Goal: Transaction & Acquisition: Purchase product/service

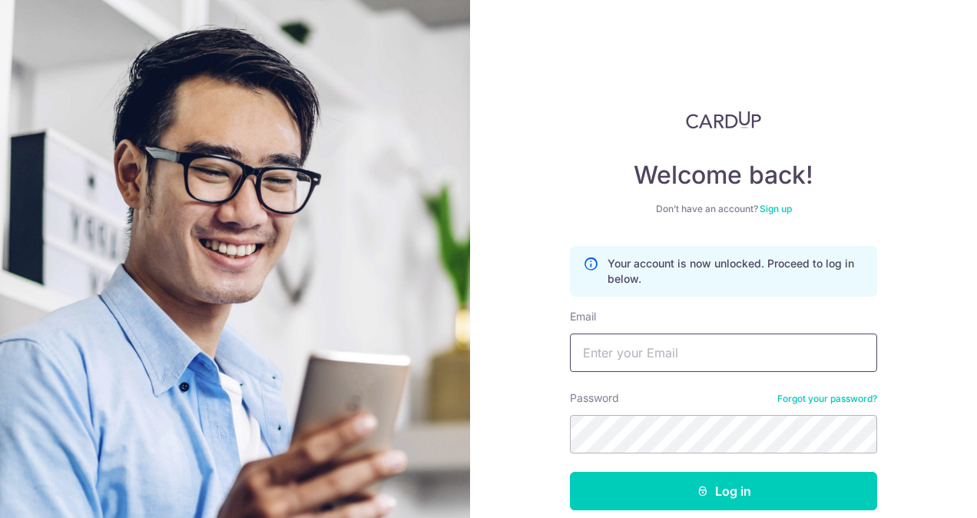
type input "tomas.skovran@spglobal.com"
click at [432, 406] on section "Welcome back! Don’t have an account? Sign up Your account is now unlocked. Proc…" at bounding box center [488, 259] width 977 height 518
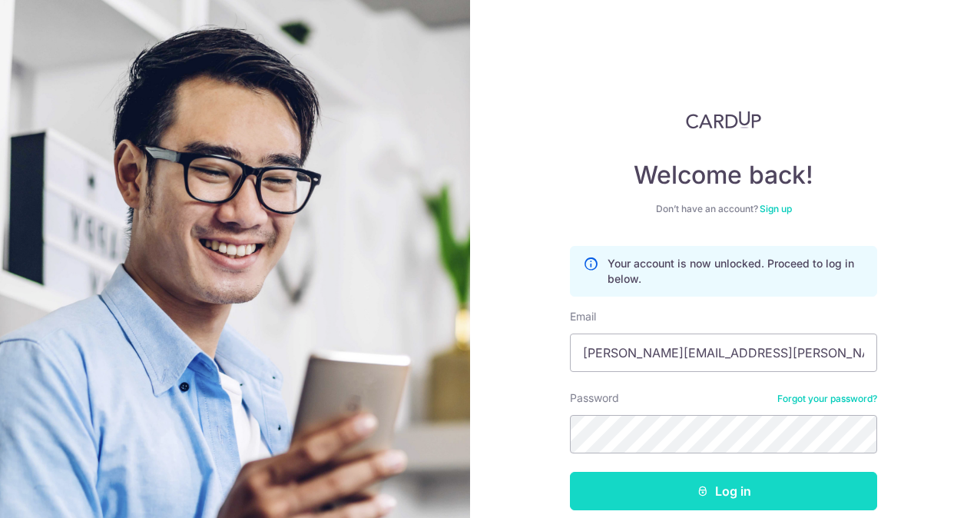
click at [634, 487] on button "Log in" at bounding box center [723, 491] width 307 height 38
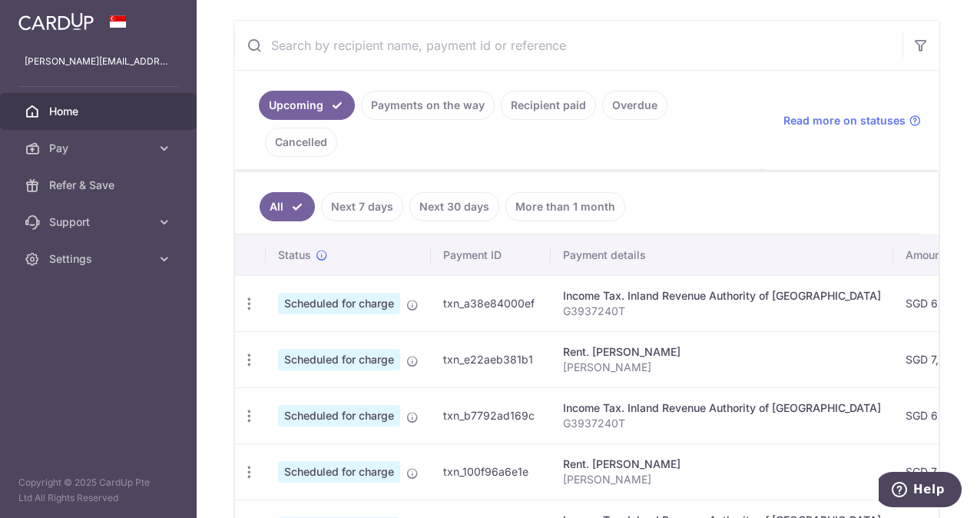
scroll to position [307, 0]
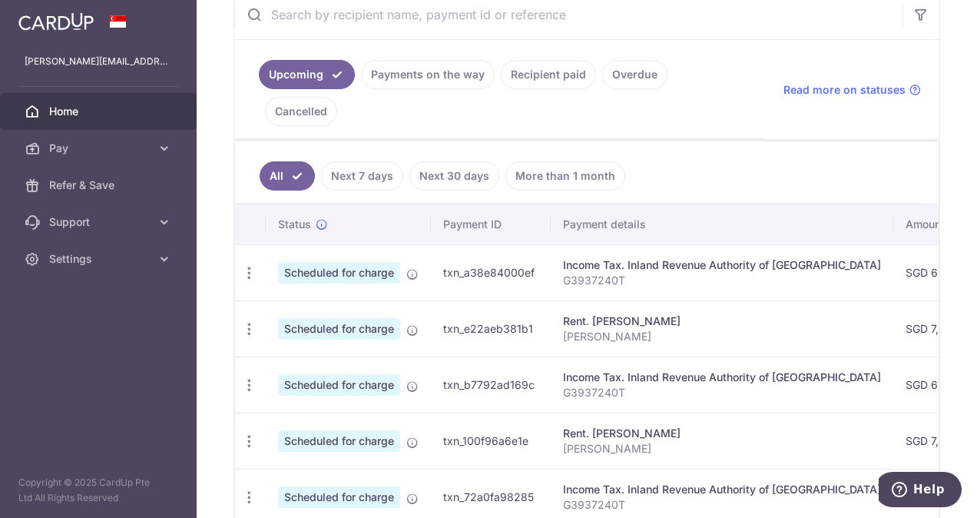
click at [361, 161] on link "Next 7 days" at bounding box center [362, 175] width 82 height 29
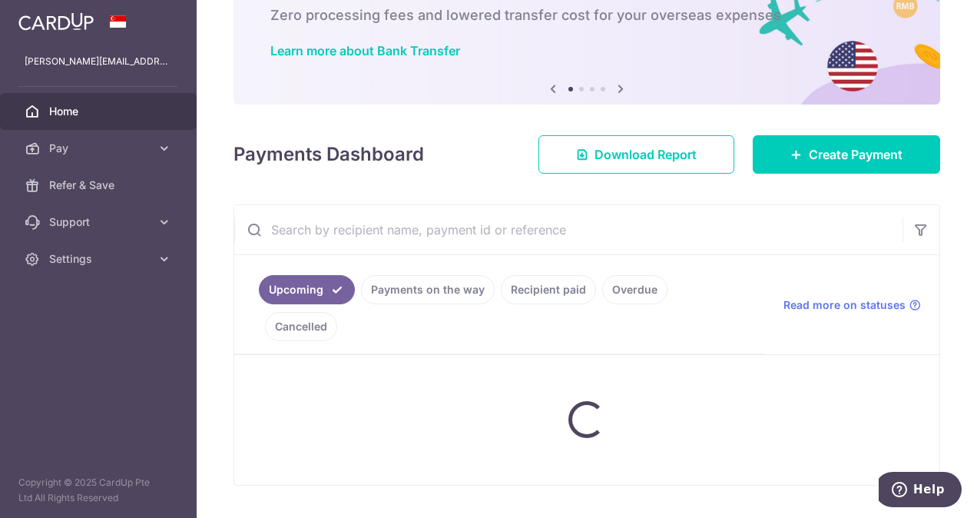
scroll to position [131, 0]
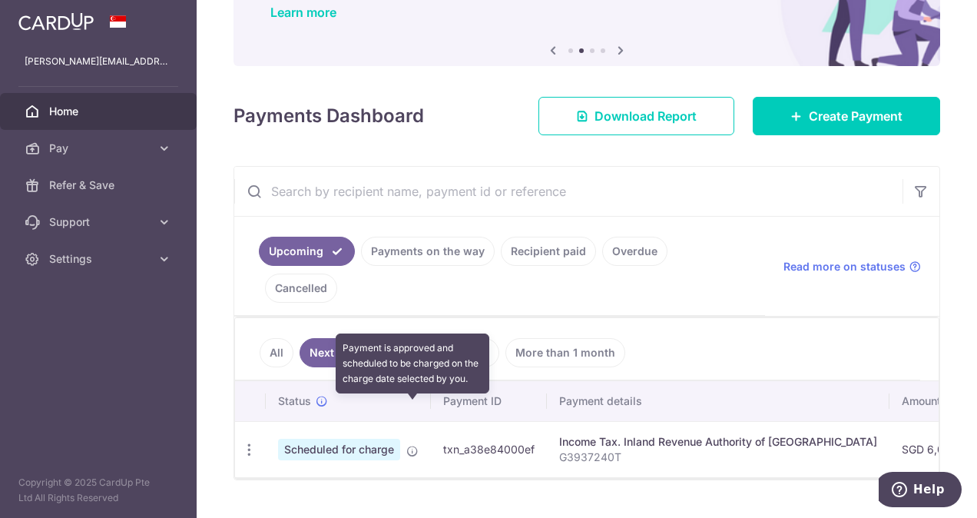
click at [415, 445] on icon at bounding box center [412, 451] width 12 height 12
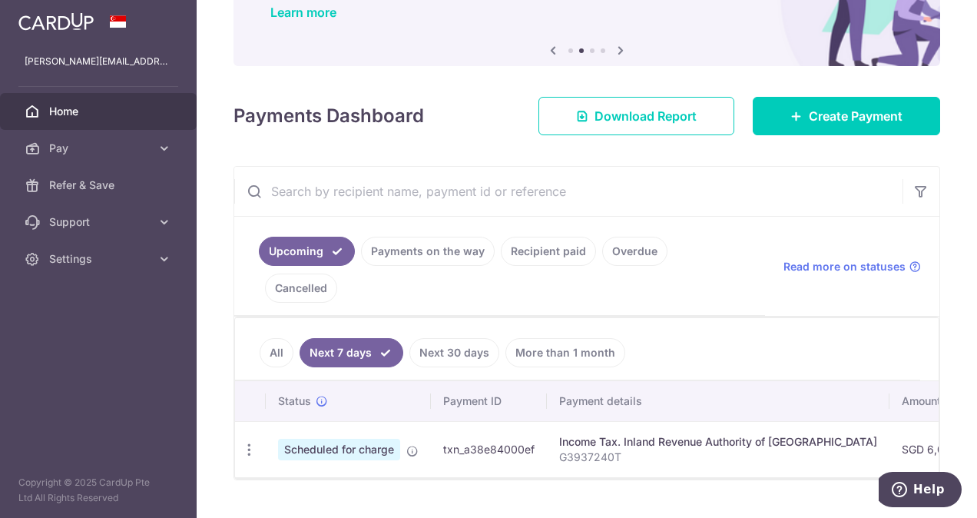
click at [284, 338] on link "All" at bounding box center [277, 352] width 34 height 29
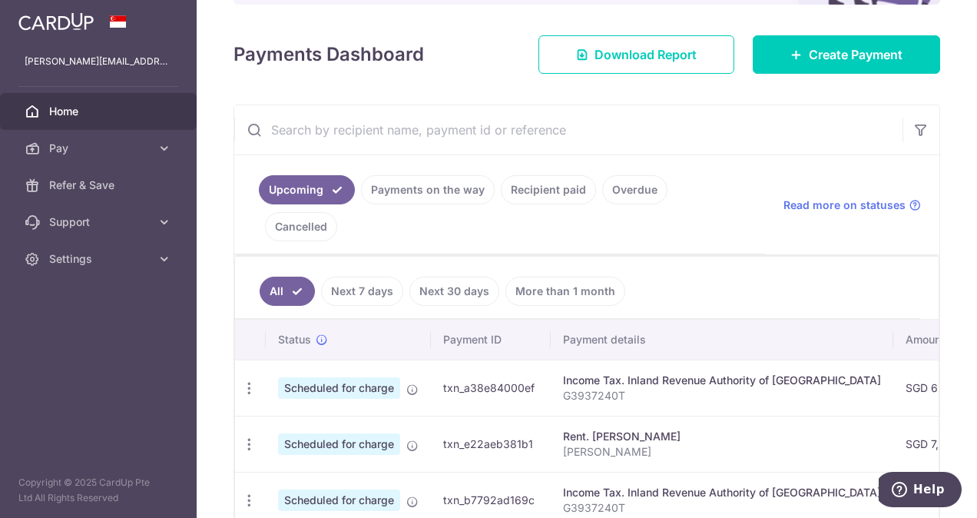
scroll to position [154, 0]
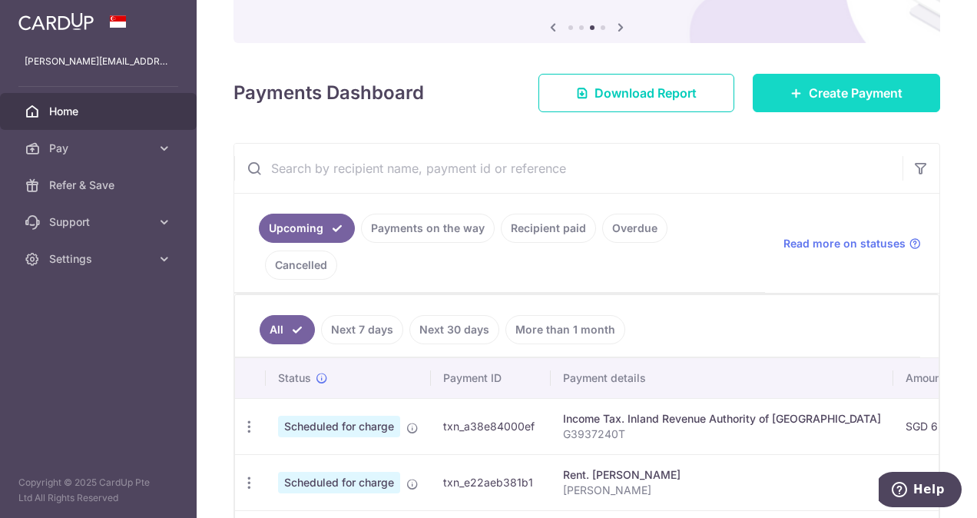
click at [796, 88] on link "Create Payment" at bounding box center [846, 93] width 187 height 38
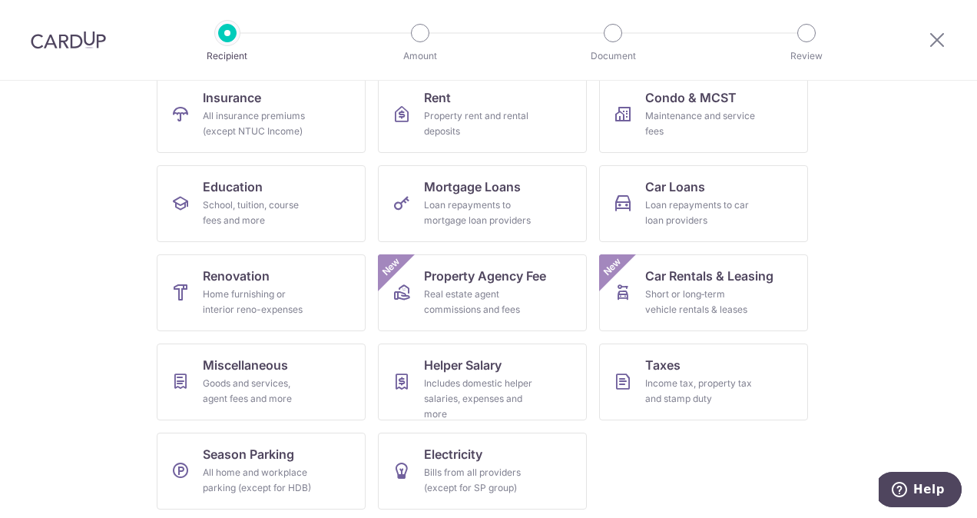
scroll to position [169, 0]
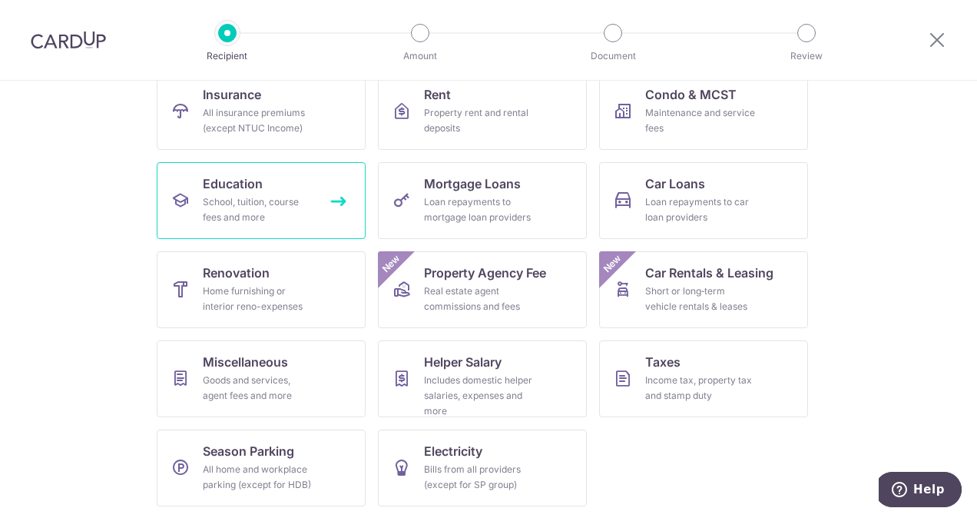
click at [253, 197] on div "School, tuition, course fees and more" at bounding box center [258, 209] width 111 height 31
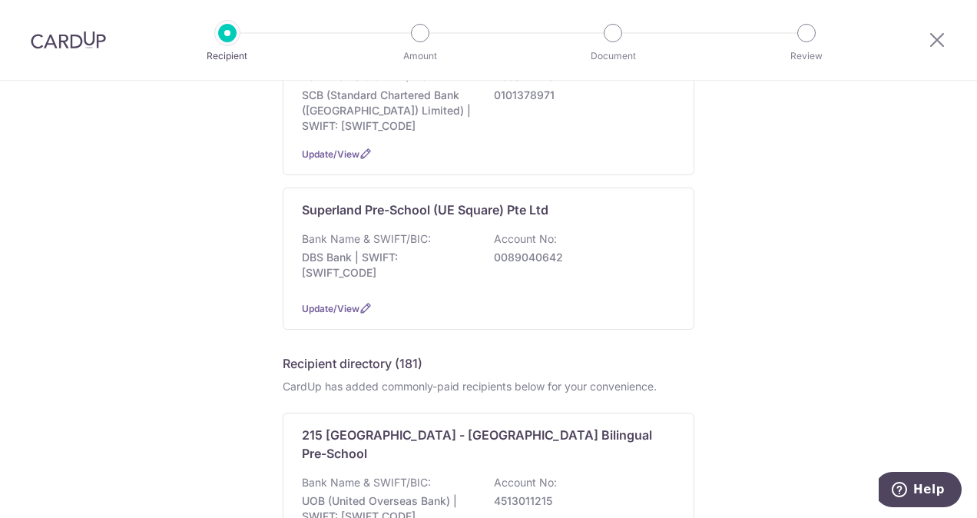
scroll to position [230, 0]
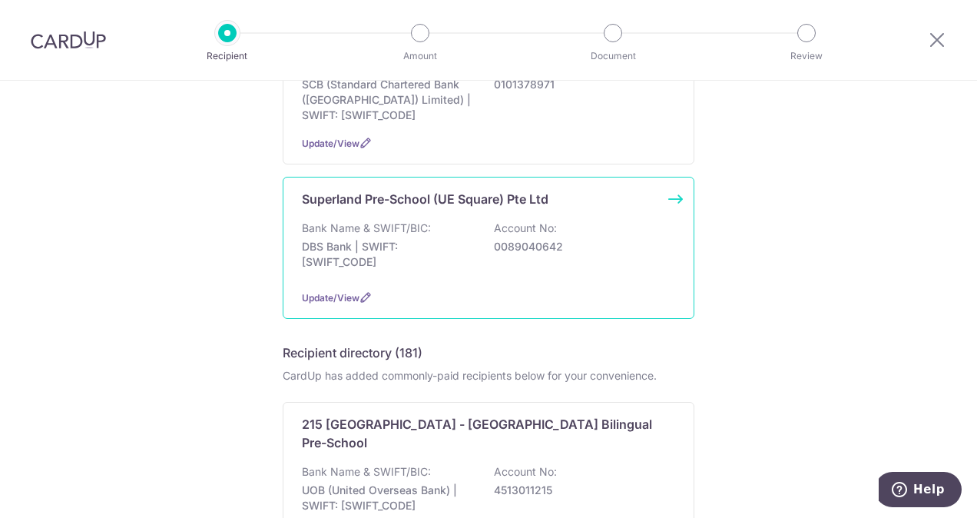
click at [442, 227] on div "Bank Name & SWIFT/BIC: DBS Bank | SWIFT: DBSSSGSGXXX Account No: 0089040642" at bounding box center [488, 248] width 373 height 57
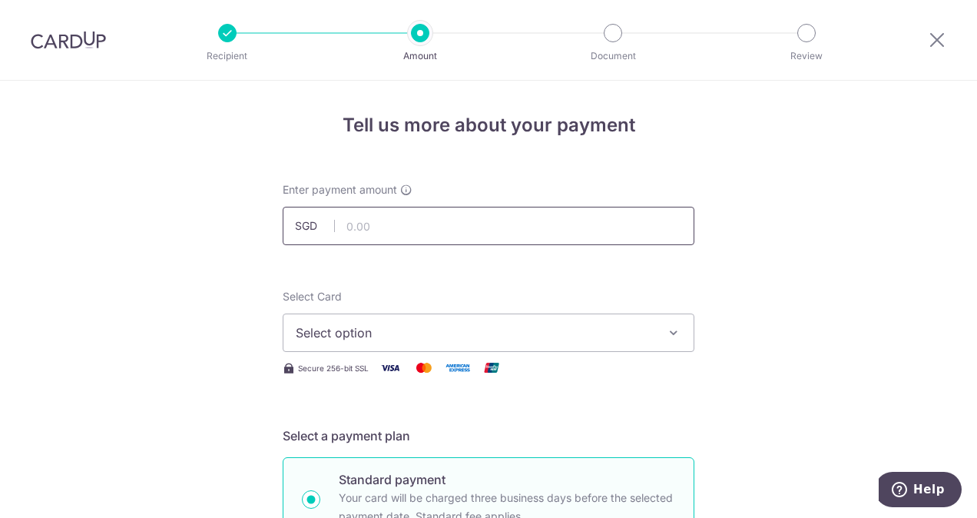
click at [380, 227] on input "text" at bounding box center [489, 226] width 412 height 38
type input "1,744.00"
drag, startPoint x: 140, startPoint y: 359, endPoint x: 180, endPoint y: 363, distance: 40.2
click at [351, 336] on span "Select option" at bounding box center [475, 332] width 358 height 18
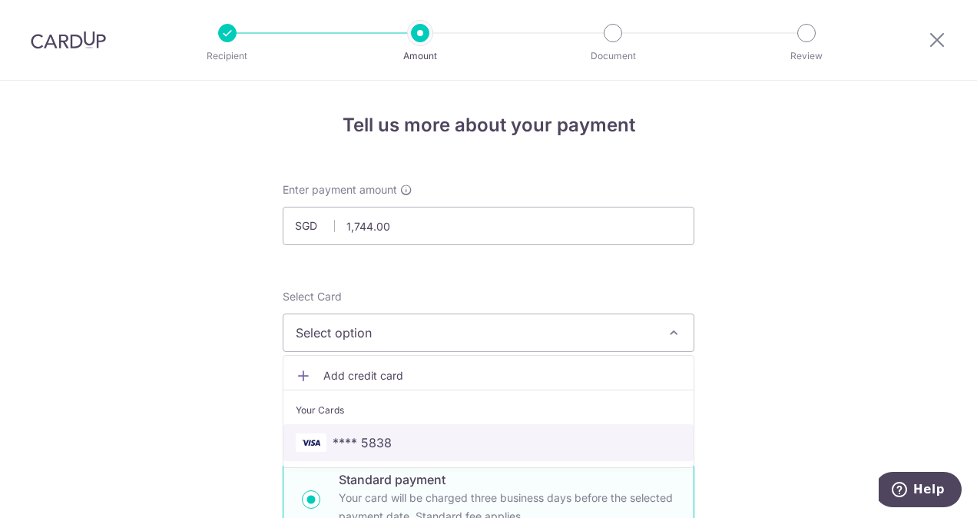
click at [384, 439] on span "**** 5838" at bounding box center [362, 442] width 59 height 18
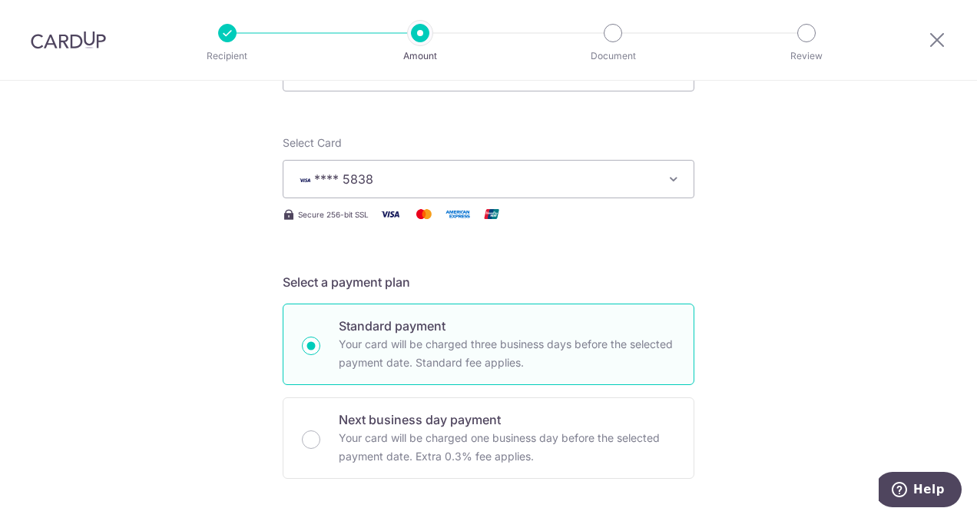
scroll to position [384, 0]
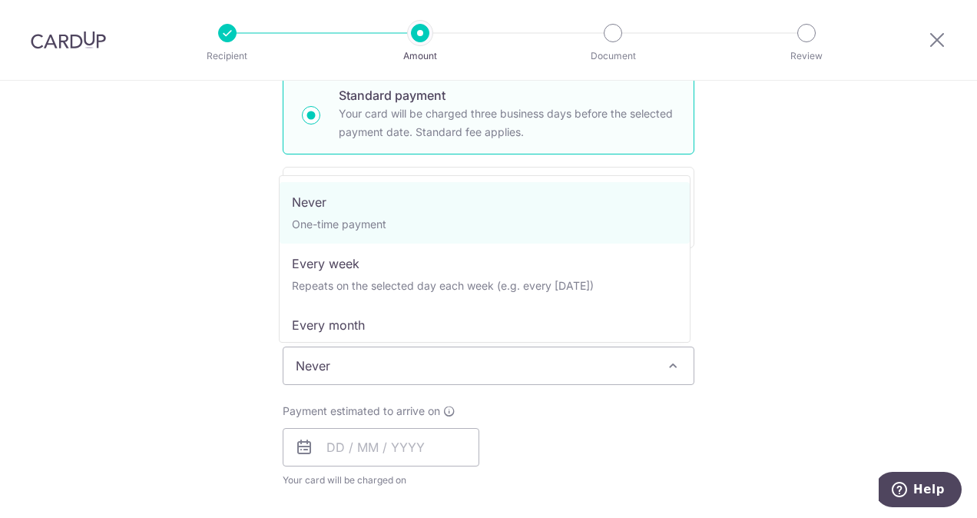
click at [327, 372] on span "Never" at bounding box center [488, 365] width 410 height 37
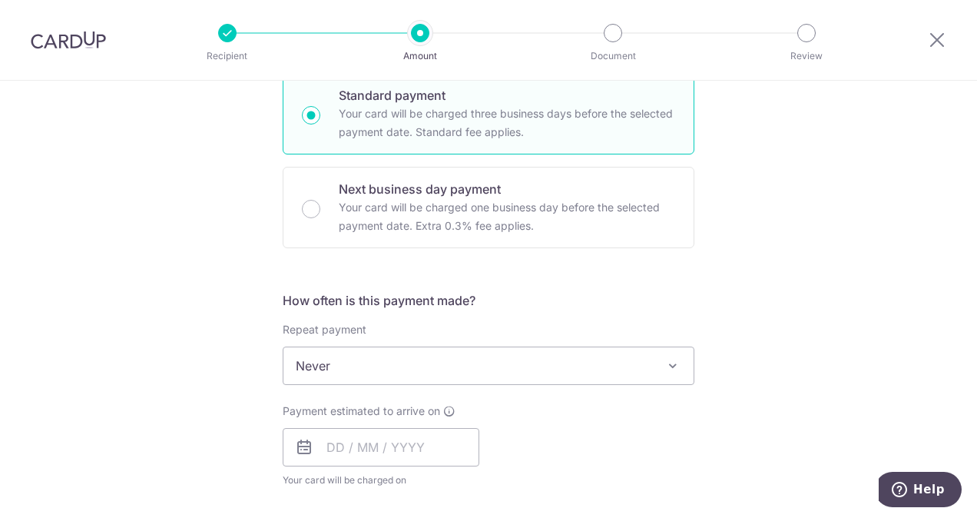
click at [327, 370] on span "Never" at bounding box center [488, 365] width 410 height 37
click at [327, 446] on input "text" at bounding box center [381, 447] width 197 height 38
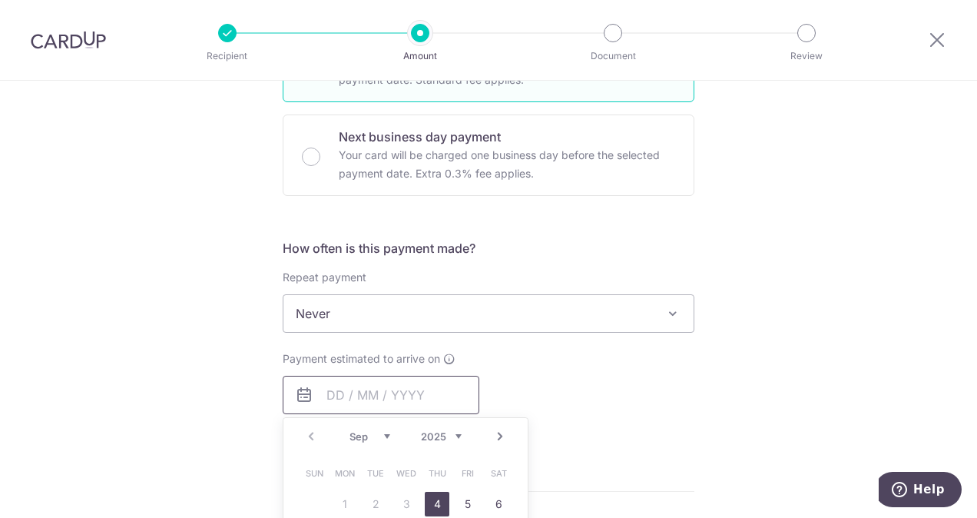
scroll to position [538, 0]
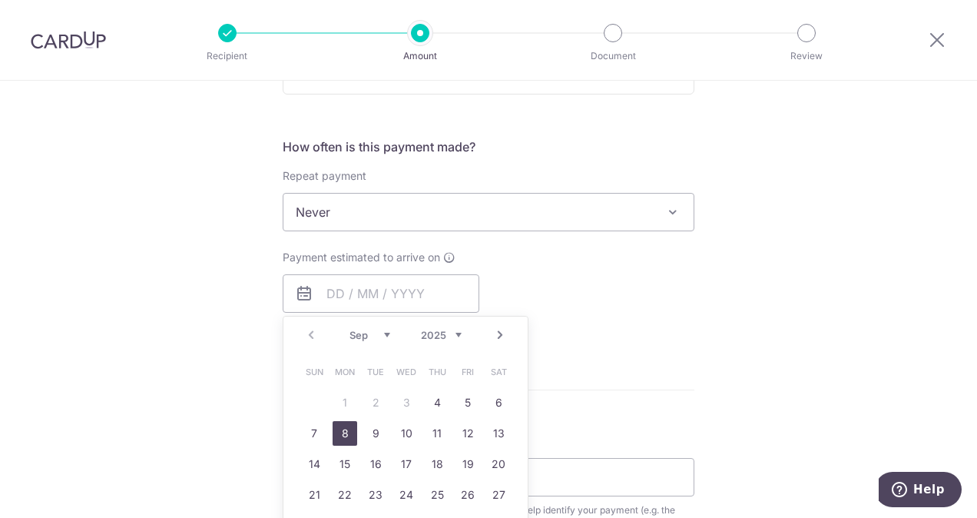
click at [350, 435] on link "8" at bounding box center [345, 433] width 25 height 25
type input "08/09/2025"
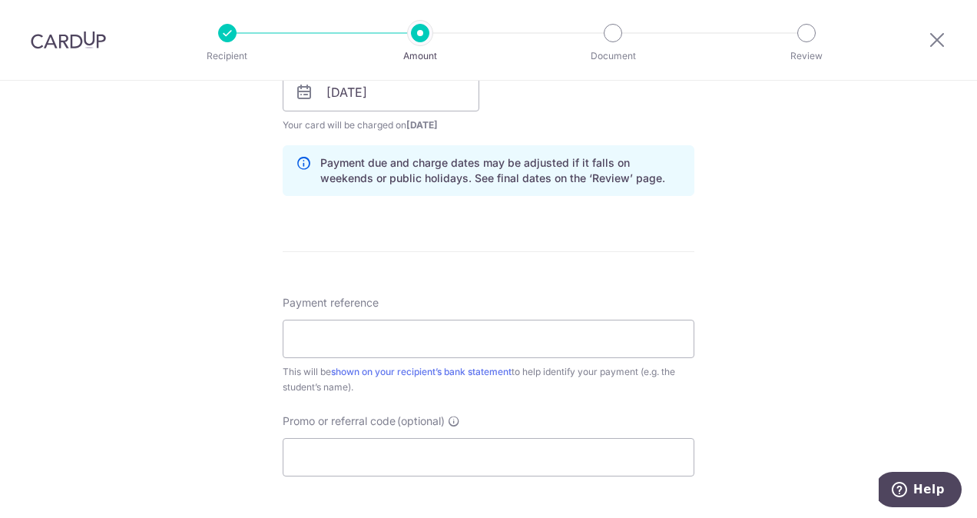
scroll to position [768, 0]
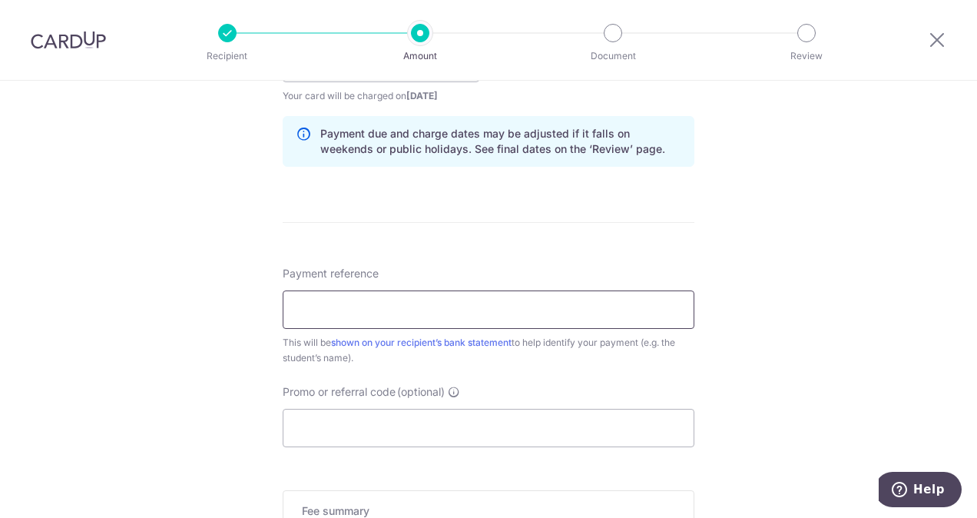
click at [498, 309] on input "Payment reference" at bounding box center [489, 309] width 412 height 38
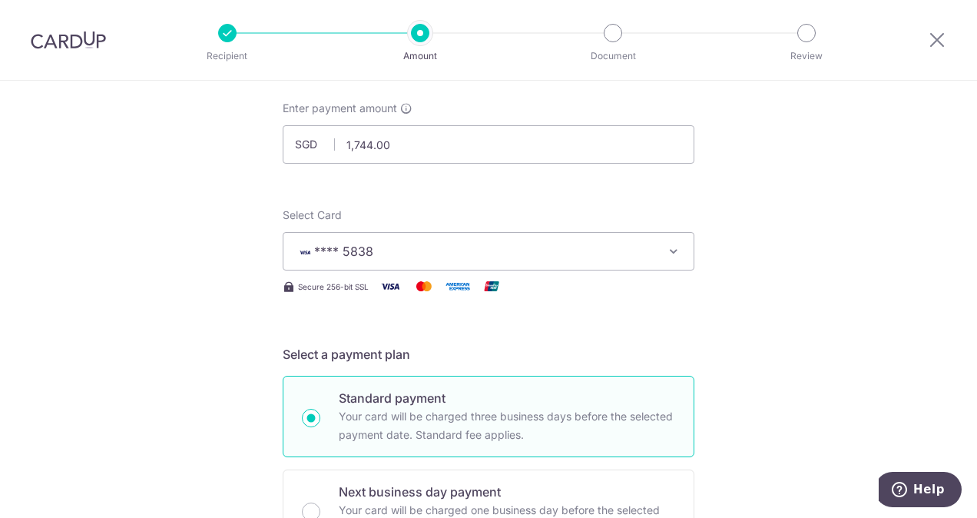
scroll to position [0, 0]
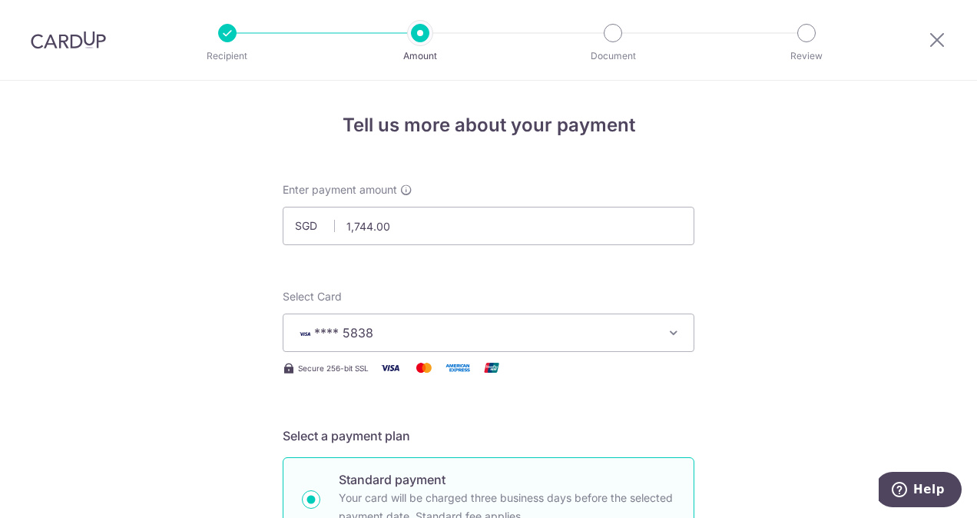
type input "[PERSON_NAME]"
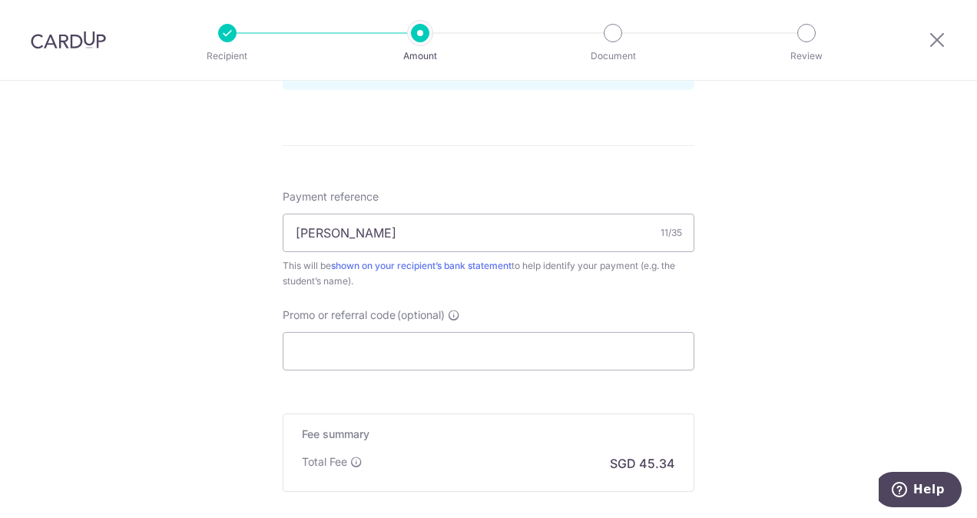
scroll to position [1011, 0]
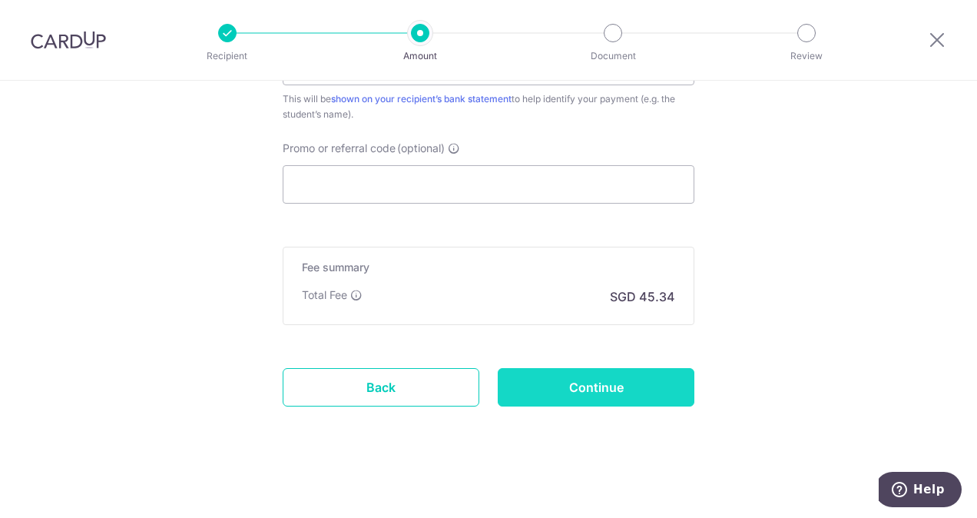
click at [611, 398] on input "Continue" at bounding box center [596, 387] width 197 height 38
type input "Create Schedule"
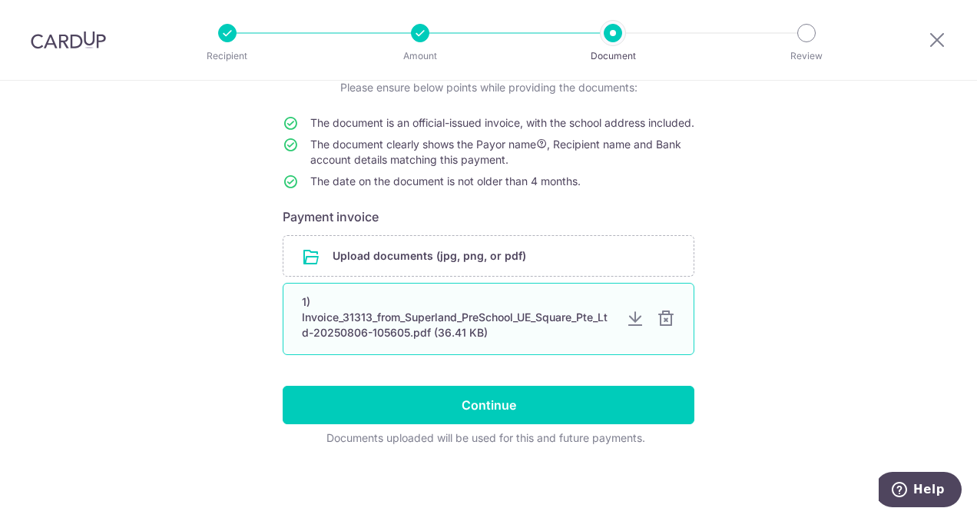
click at [658, 324] on div at bounding box center [666, 319] width 18 height 18
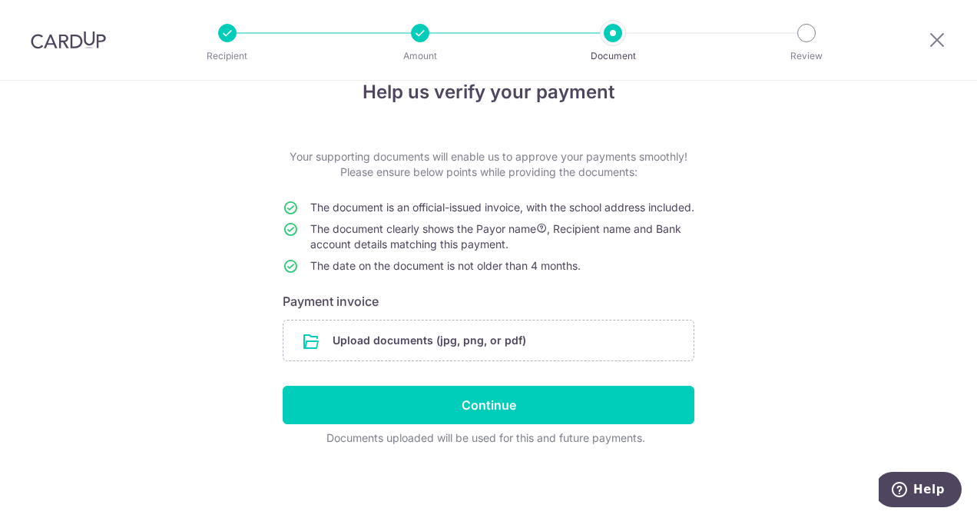
scroll to position [47, 0]
click at [485, 344] on input "file" at bounding box center [488, 340] width 410 height 40
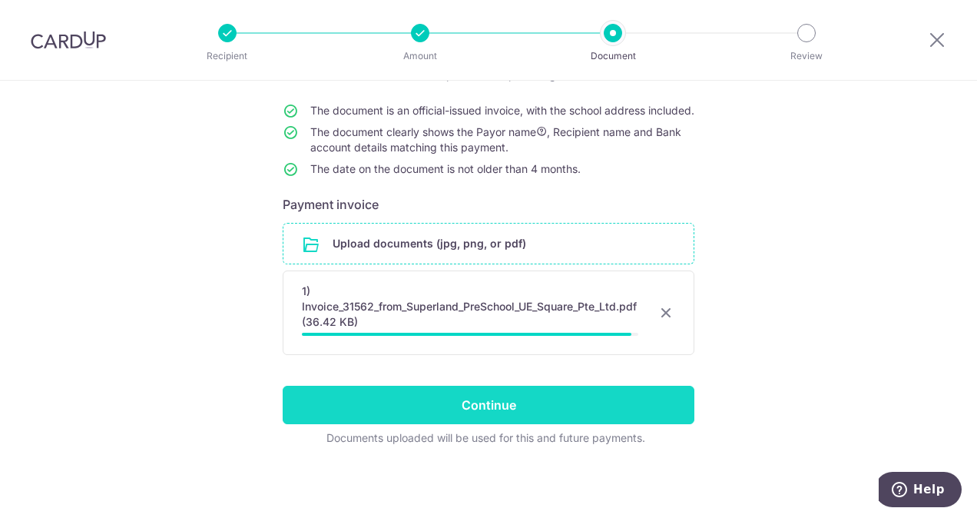
scroll to position [133, 0]
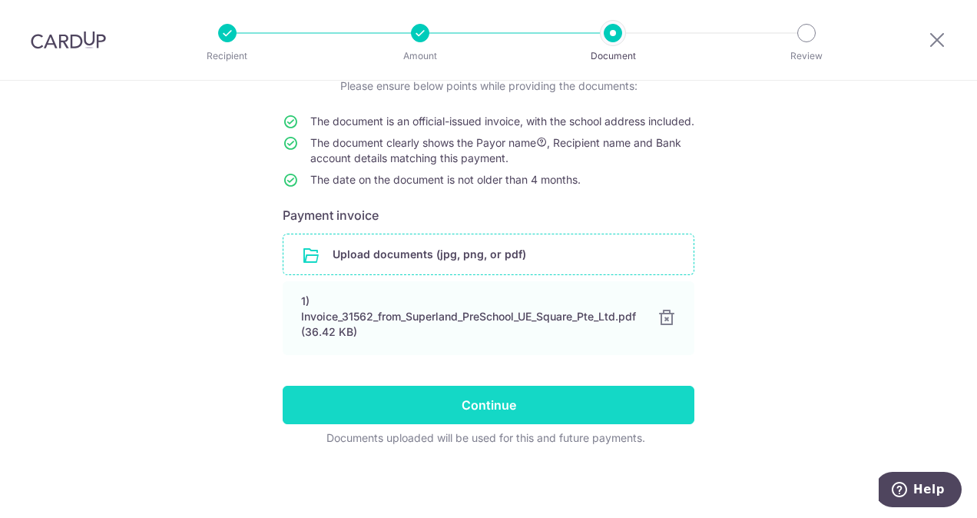
click at [451, 415] on input "Continue" at bounding box center [489, 405] width 412 height 38
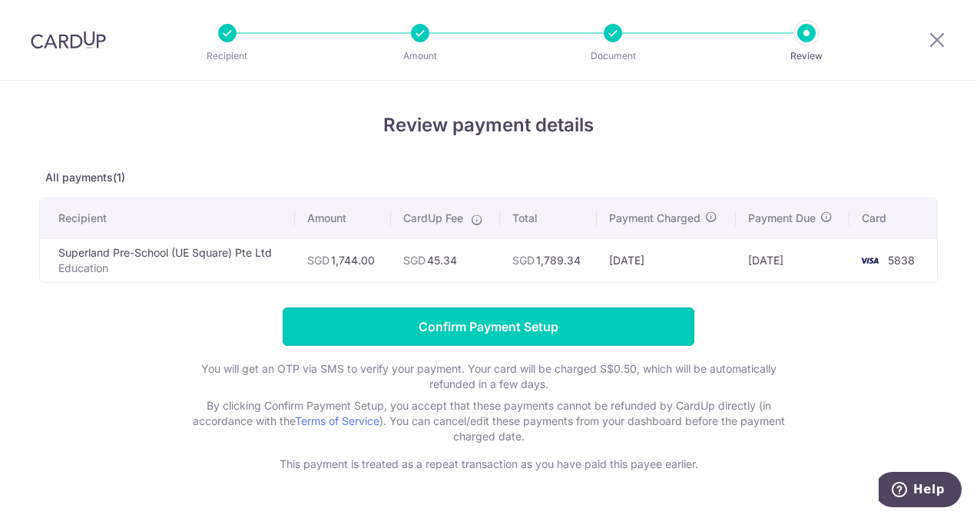
click at [283, 328] on input "Confirm Payment Setup" at bounding box center [489, 326] width 412 height 38
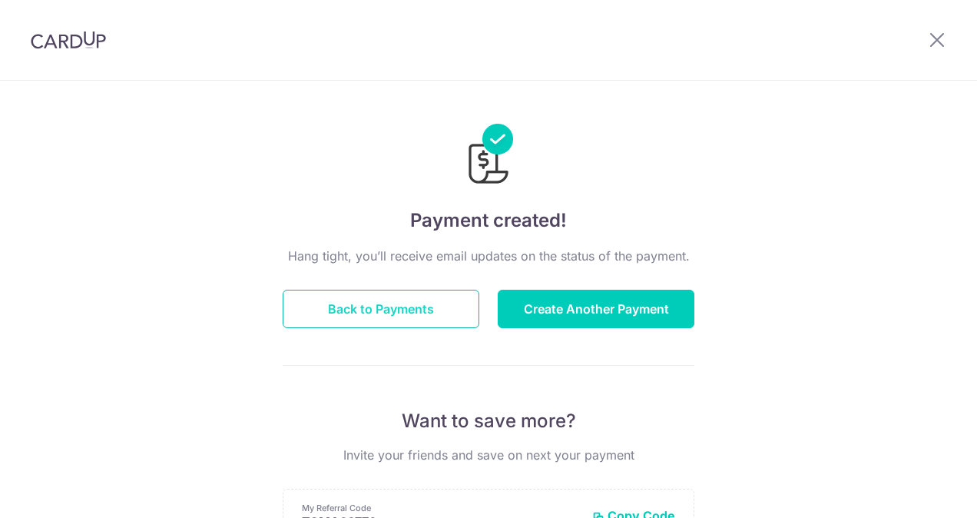
click at [362, 313] on button "Back to Payments" at bounding box center [381, 309] width 197 height 38
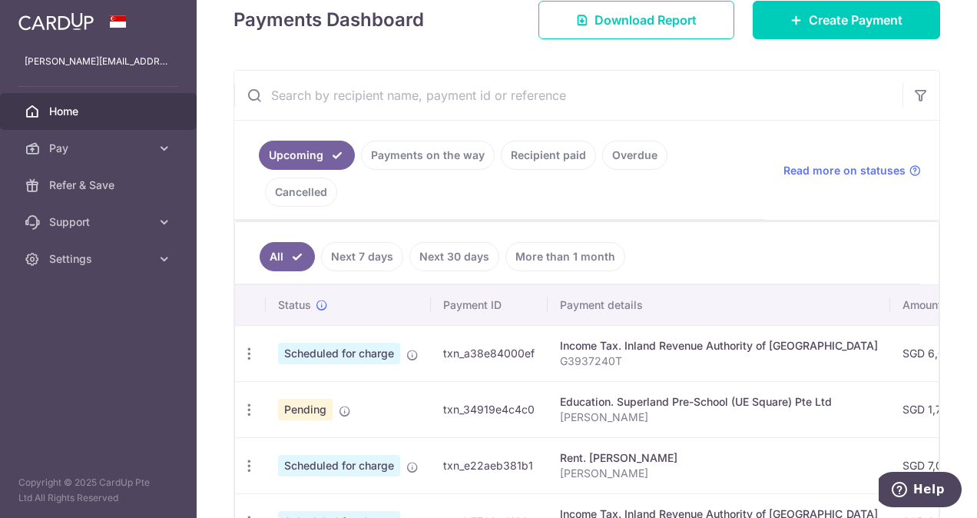
scroll to position [230, 0]
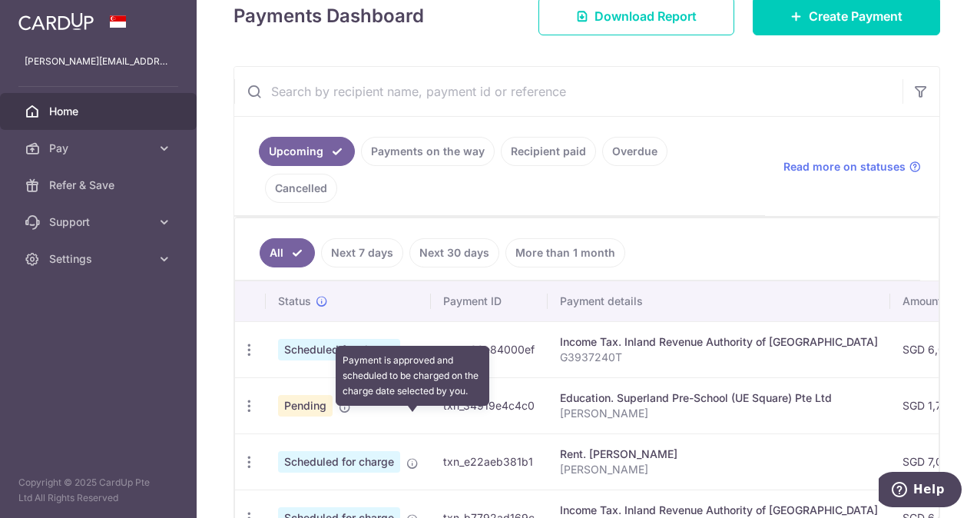
click at [413, 457] on icon at bounding box center [412, 463] width 12 height 12
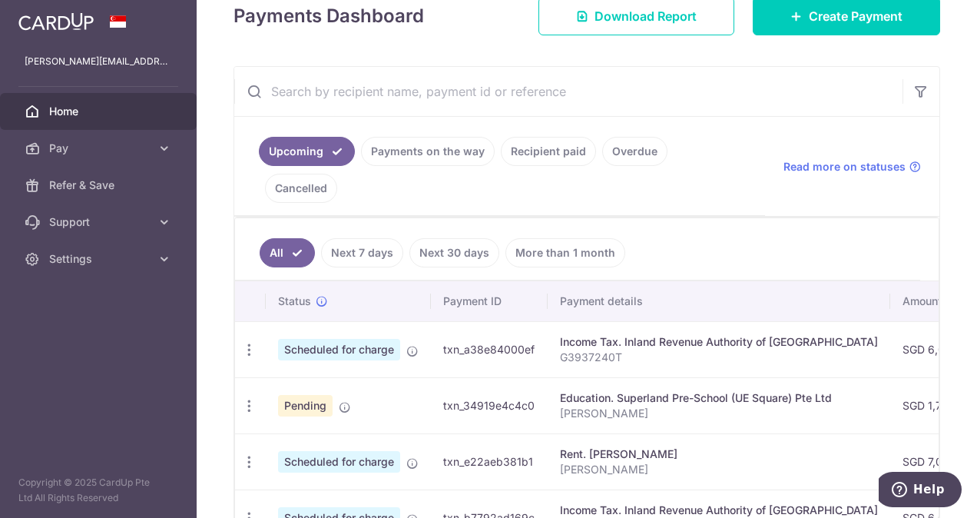
click at [359, 451] on span "Scheduled for charge" at bounding box center [339, 462] width 122 height 22
click at [255, 448] on div "Update payment Cancel payment" at bounding box center [249, 462] width 28 height 28
click at [254, 454] on icon "button" at bounding box center [249, 462] width 16 height 16
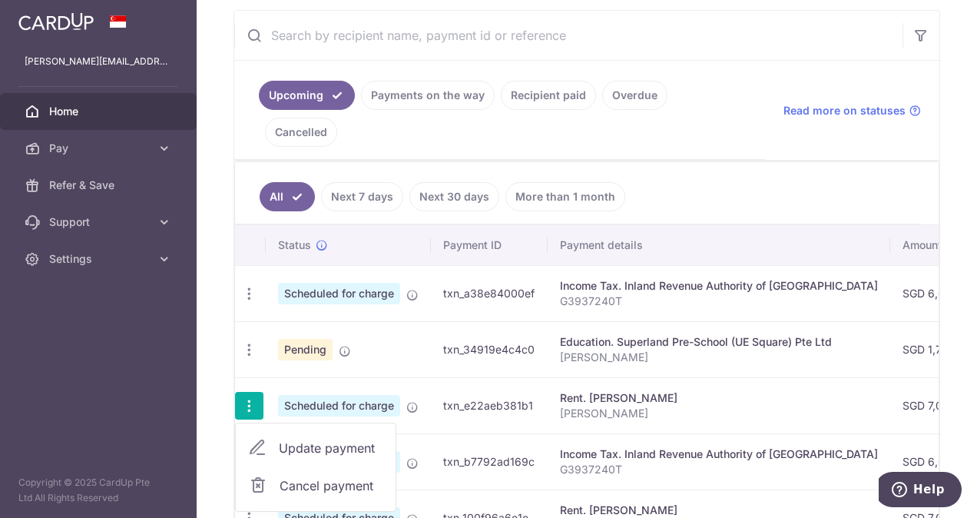
scroll to position [307, 0]
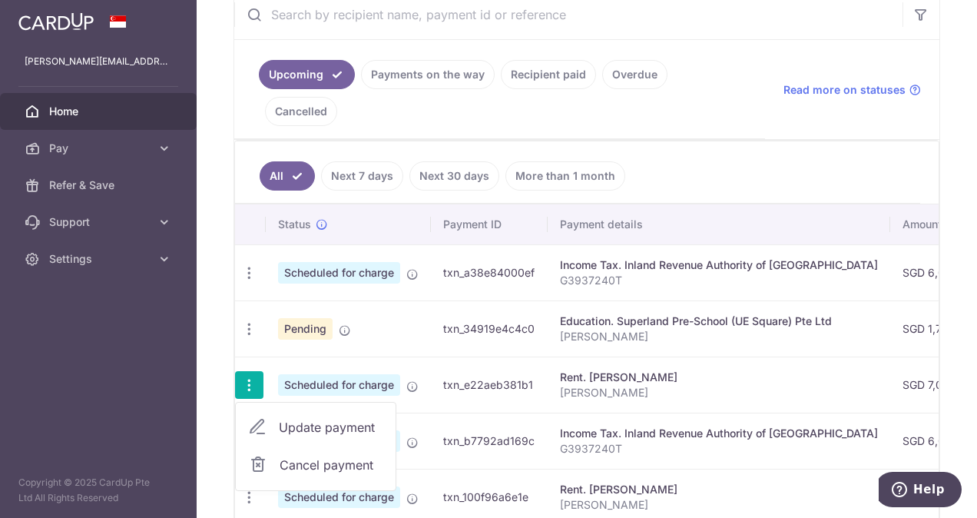
click at [684, 141] on ul "All Next 7 days Next 30 days More than 1 month" at bounding box center [577, 172] width 685 height 62
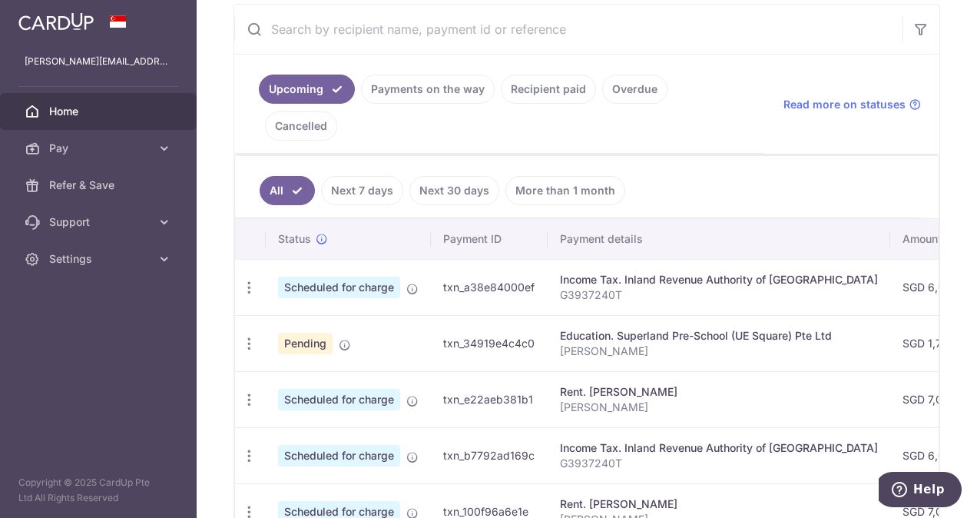
scroll to position [154, 0]
